Goal: Navigation & Orientation: Find specific page/section

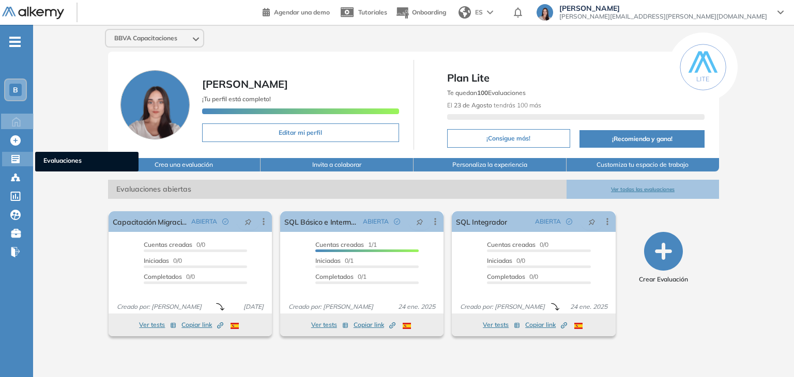
click at [20, 158] on icon at bounding box center [15, 159] width 10 height 10
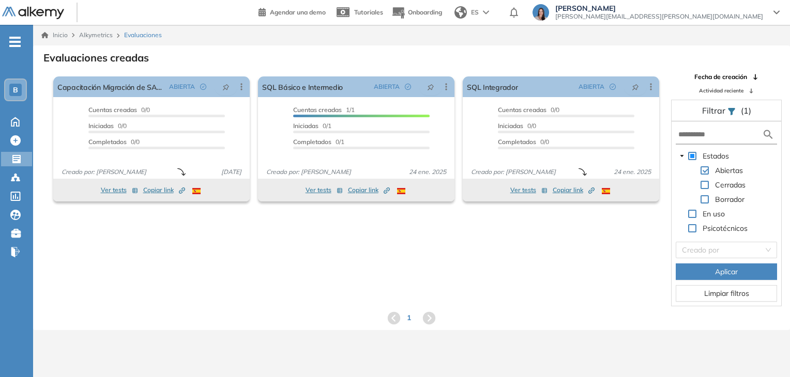
click at [23, 93] on div "B" at bounding box center [15, 90] width 21 height 21
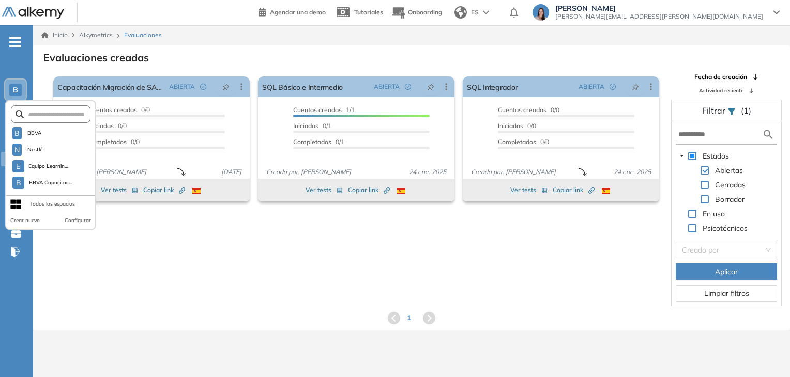
click at [64, 205] on div "Todos los espacios" at bounding box center [52, 204] width 45 height 8
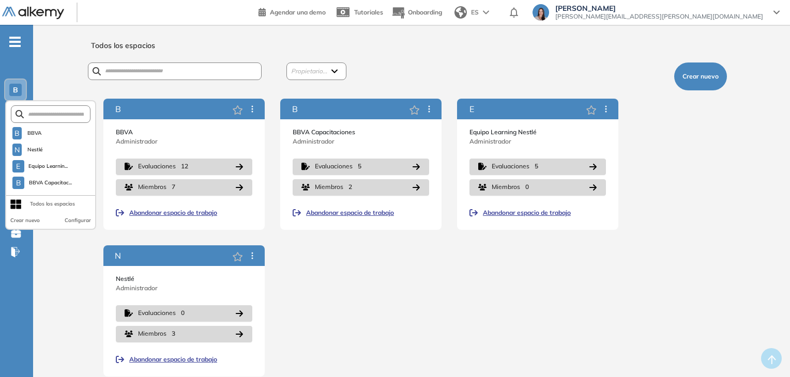
click at [323, 276] on div "B BBVA Administrador Evaluaciones 12 Miembros 7 Abandonar espacio de trabajo B …" at bounding box center [411, 238] width 616 height 278
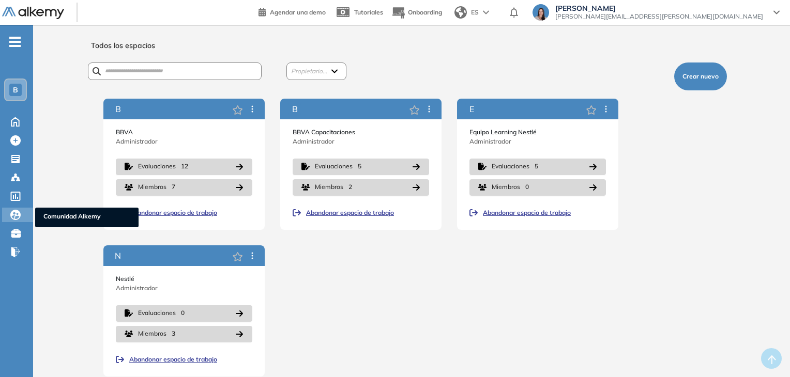
click at [18, 217] on icon at bounding box center [15, 215] width 10 height 10
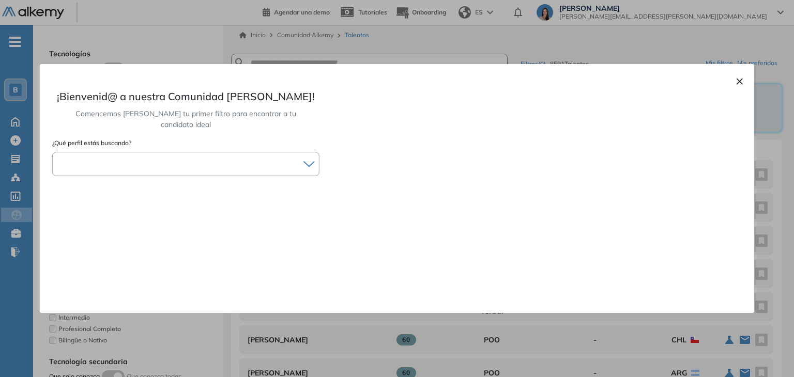
click at [276, 157] on div at bounding box center [186, 164] width 266 height 15
click at [735, 82] on div "× ¡Bienvenid@ a nuestra Comunidad [PERSON_NAME]! Comencemos [PERSON_NAME] tu pr…" at bounding box center [397, 188] width 714 height 249
click at [741, 84] on button "×" at bounding box center [739, 80] width 8 height 12
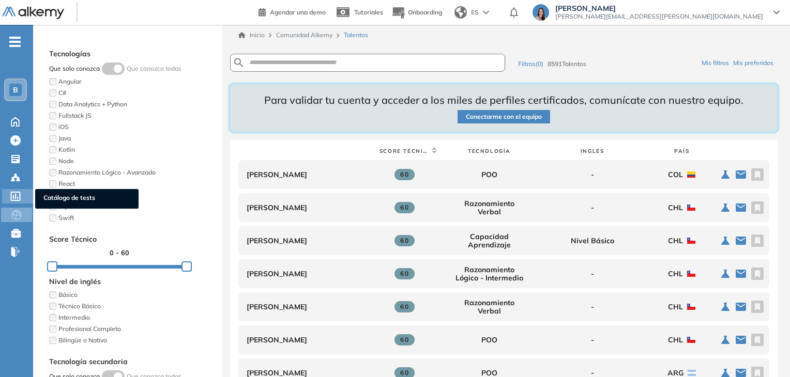
click at [11, 192] on icon at bounding box center [16, 196] width 10 height 9
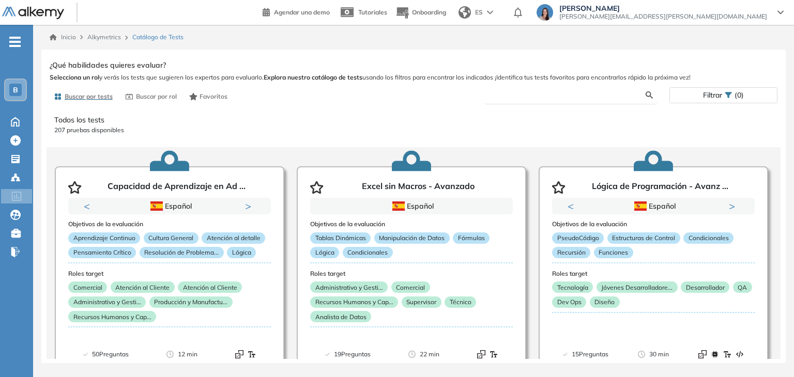
click at [533, 93] on input "text" at bounding box center [569, 94] width 153 height 9
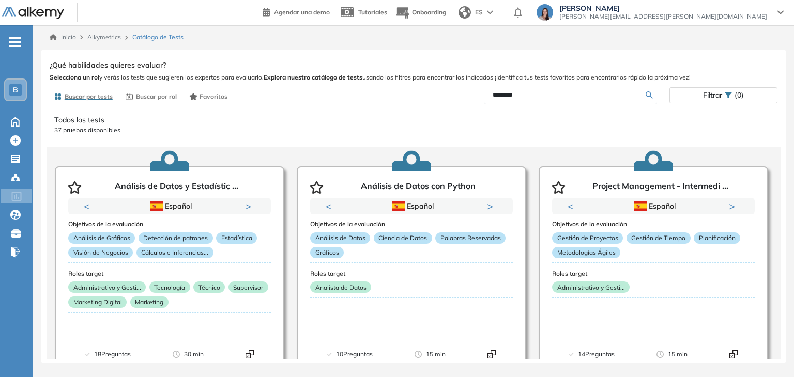
type input "********"
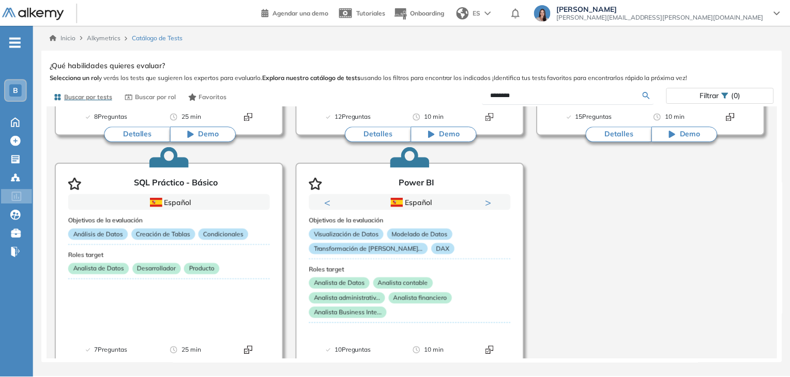
scroll to position [273, 0]
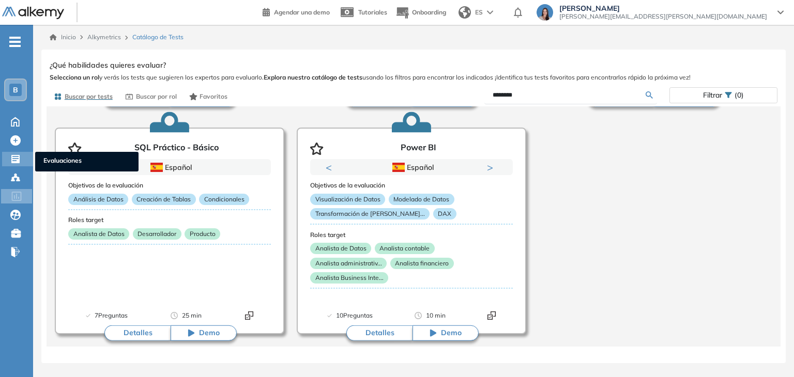
click at [17, 162] on icon at bounding box center [15, 159] width 10 height 10
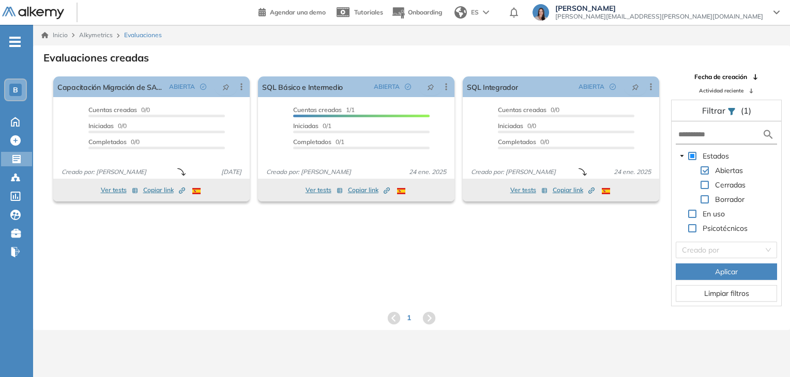
click at [21, 44] on ul "B Home Home Crear Evaluación Crear Evaluación Evaluaciones Evaluaciones Candida…" at bounding box center [16, 151] width 33 height 220
click at [13, 41] on icon "-" at bounding box center [14, 42] width 11 height 2
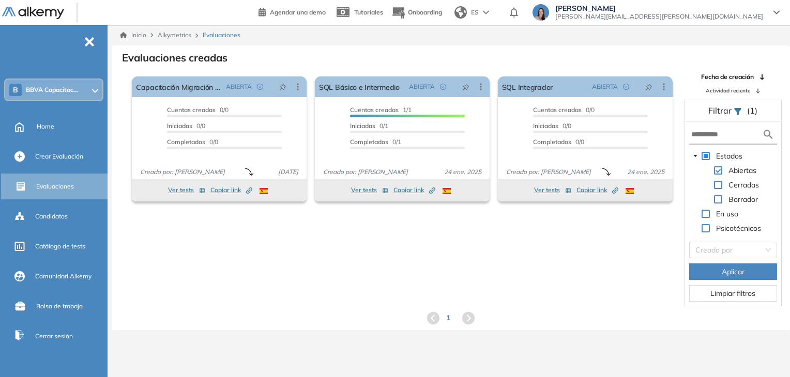
click at [98, 88] on div "B BBVA Capacitac..." at bounding box center [53, 90] width 97 height 21
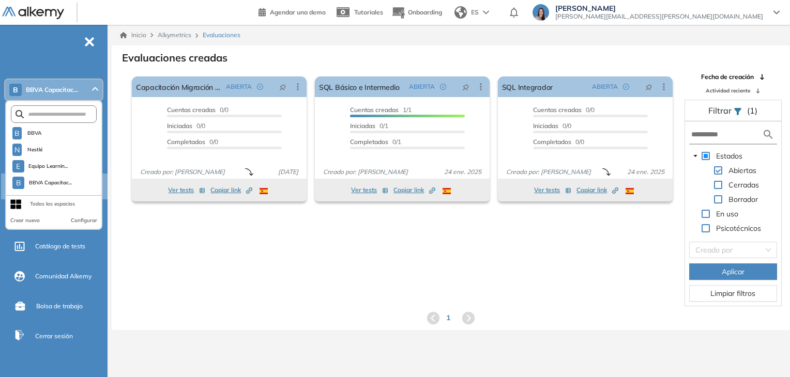
click at [91, 39] on span "-" at bounding box center [89, 41] width 11 height 8
